Goal: Task Accomplishment & Management: Manage account settings

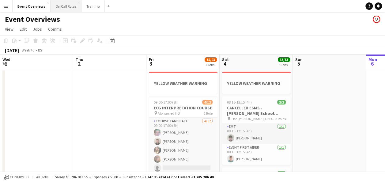
scroll to position [0, 146]
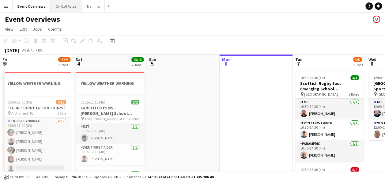
click at [65, 5] on button "On Call Rotas Close" at bounding box center [66, 6] width 31 height 12
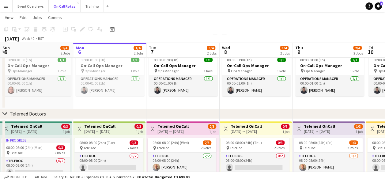
scroll to position [134, 0]
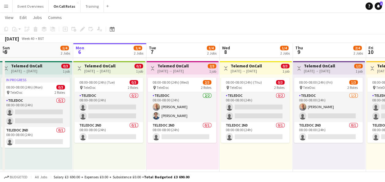
drag, startPoint x: 191, startPoint y: 35, endPoint x: 206, endPoint y: 36, distance: 14.7
click at [206, 36] on div "[DATE] Week 40 • BST" at bounding box center [192, 38] width 385 height 9
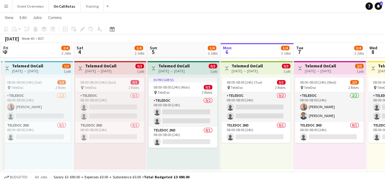
scroll to position [0, 145]
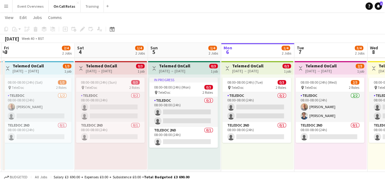
drag, startPoint x: 84, startPoint y: 160, endPoint x: 232, endPoint y: 158, distance: 147.9
click at [232, 158] on app-calendar-viewport "Wed 1 2/4 2 Jobs Thu 2 2/4 2 Jobs Fri 3 2/4 2 Jobs Sat 4 1/4 2 Jobs Sun 5 1/4 2…" at bounding box center [192, 31] width 385 height 282
click at [42, 5] on button "Event Overviews Close" at bounding box center [31, 6] width 36 height 12
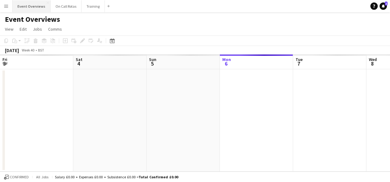
scroll to position [0, 146]
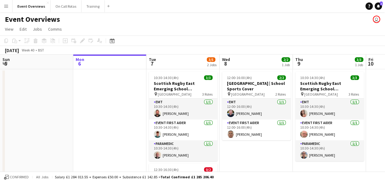
click at [3, 6] on button "Menu" at bounding box center [6, 6] width 12 height 12
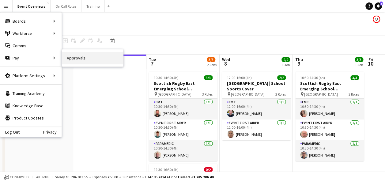
click at [82, 52] on link "Approvals" at bounding box center [92, 58] width 61 height 12
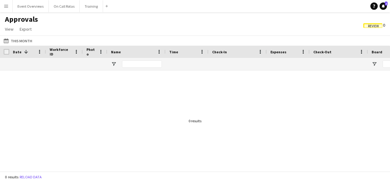
click at [10, 7] on button "Menu" at bounding box center [6, 6] width 12 height 12
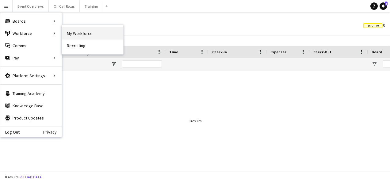
click at [94, 36] on link "My Workforce" at bounding box center [92, 33] width 61 height 12
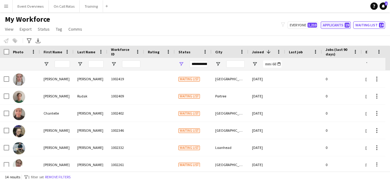
click at [341, 24] on button "Applicants 19" at bounding box center [335, 24] width 30 height 7
type input "**********"
